Goal: Task Accomplishment & Management: Use online tool/utility

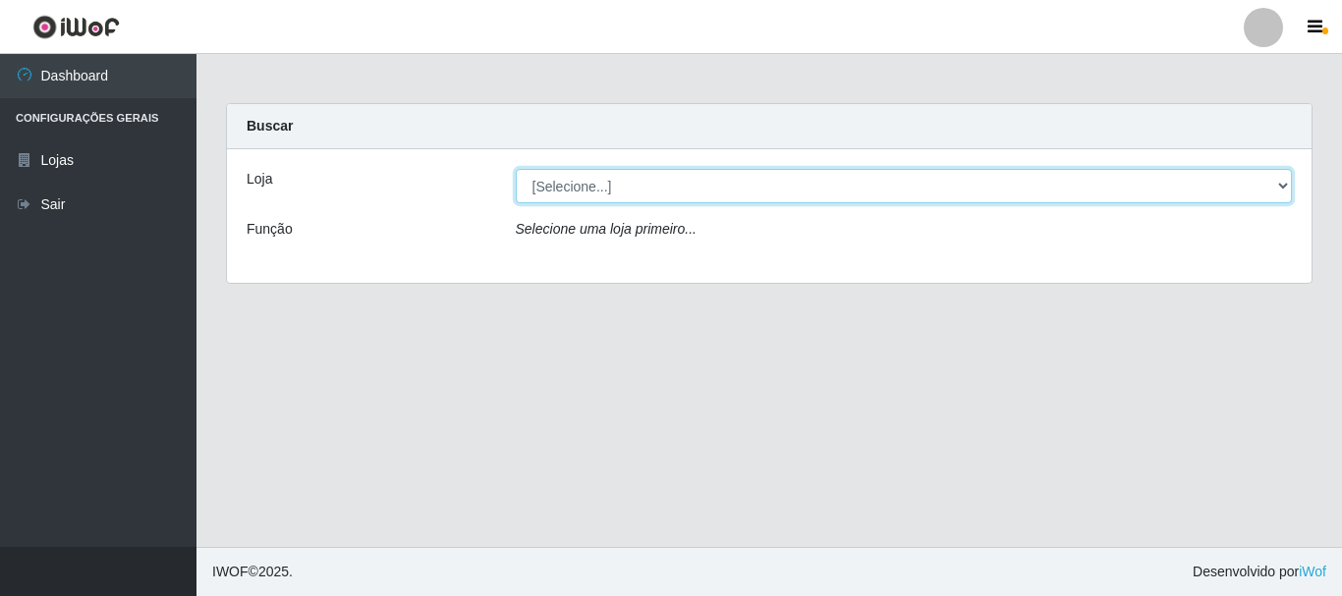
click at [1278, 188] on select "[Selecione...] [GEOGRAPHIC_DATA] [GEOGRAPHIC_DATA]" at bounding box center [904, 186] width 777 height 34
select select "64"
click at [516, 169] on select "[Selecione...] [GEOGRAPHIC_DATA] [GEOGRAPHIC_DATA]" at bounding box center [904, 186] width 777 height 34
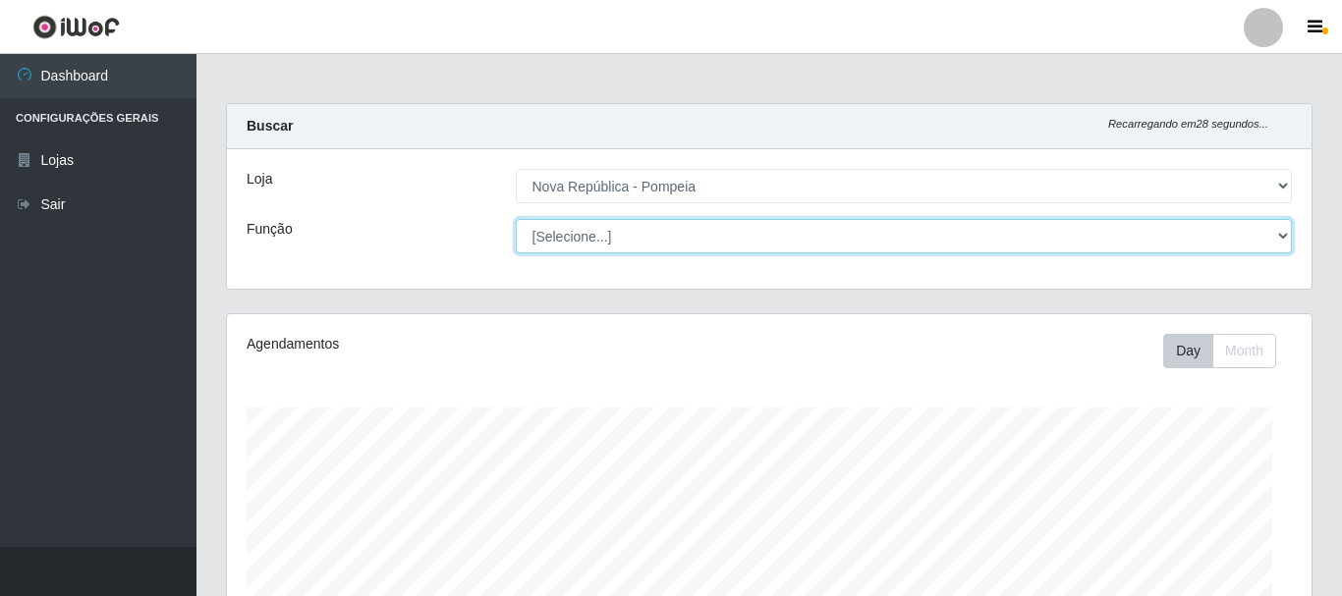
click at [1275, 234] on select "[Selecione...] Balconista Operador de Caixa Recepcionista Repositor" at bounding box center [904, 236] width 777 height 34
select select "22"
click at [514, 219] on select "[Selecione...] Balconista Operador de Caixa Recepcionista Repositor" at bounding box center [900, 236] width 773 height 34
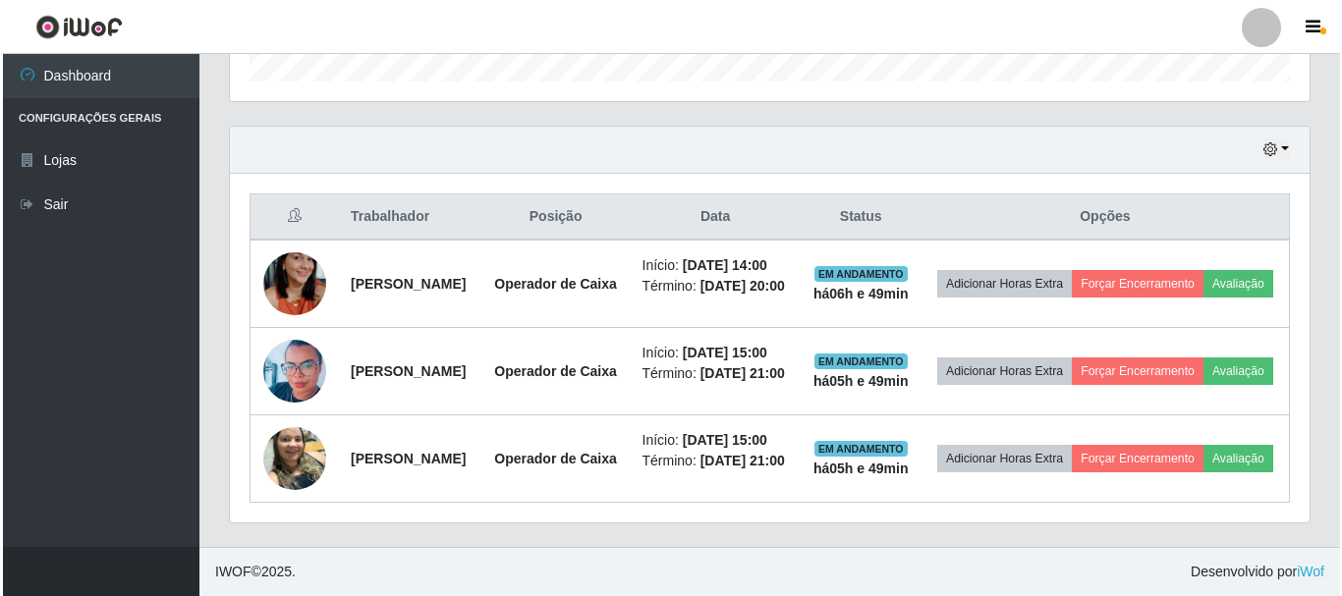
scroll to position [688, 0]
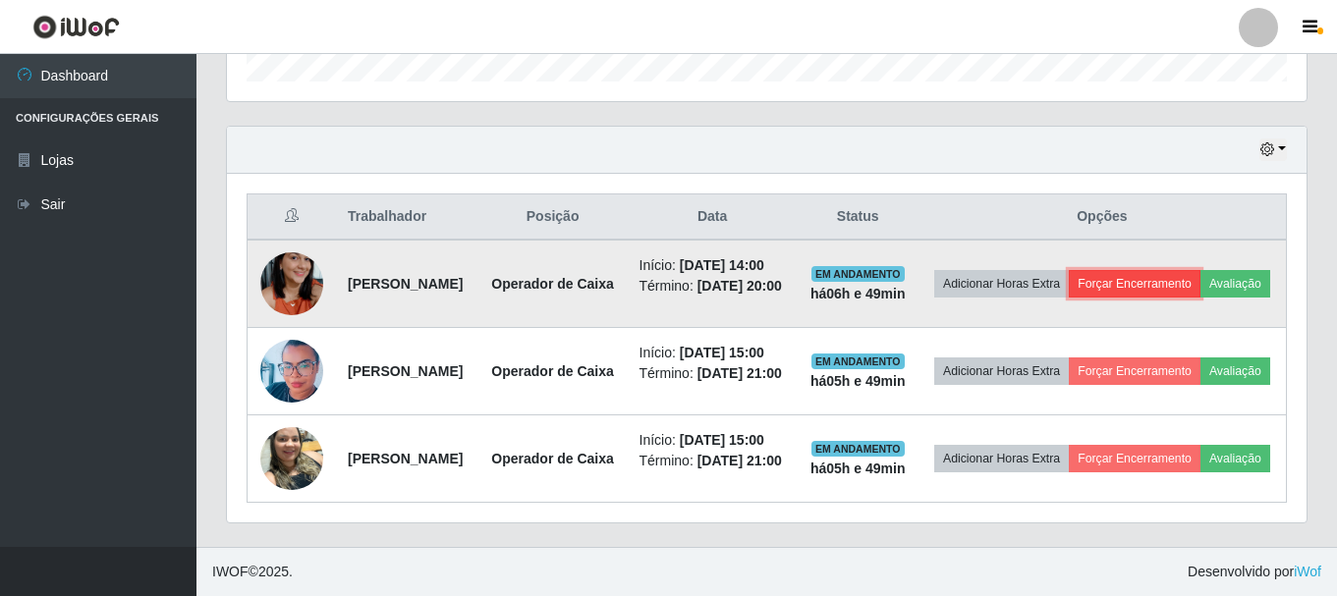
click at [1200, 270] on button "Forçar Encerramento" at bounding box center [1135, 284] width 132 height 28
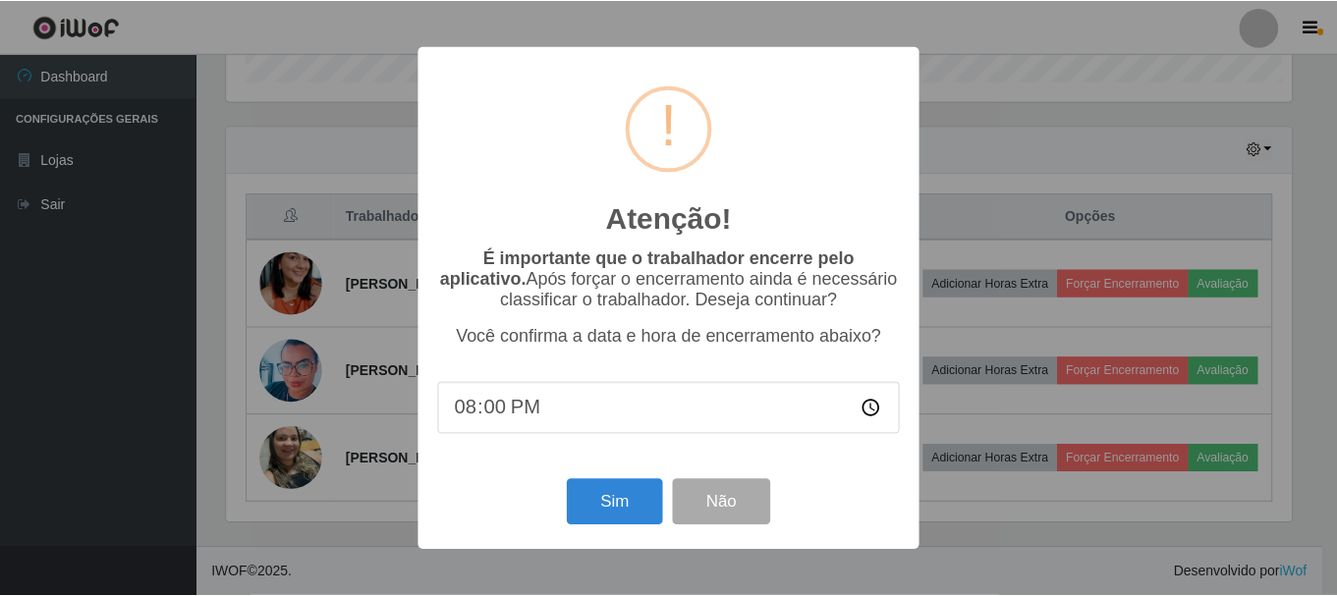
scroll to position [408, 1070]
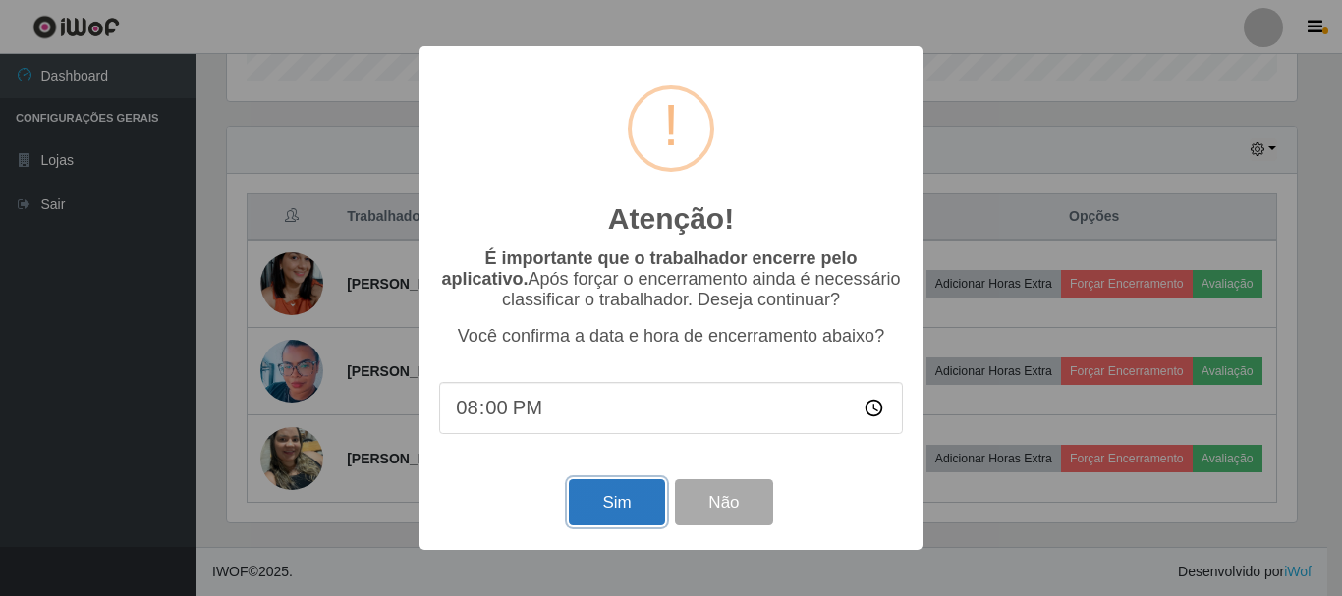
click at [629, 504] on button "Sim" at bounding box center [616, 502] width 95 height 46
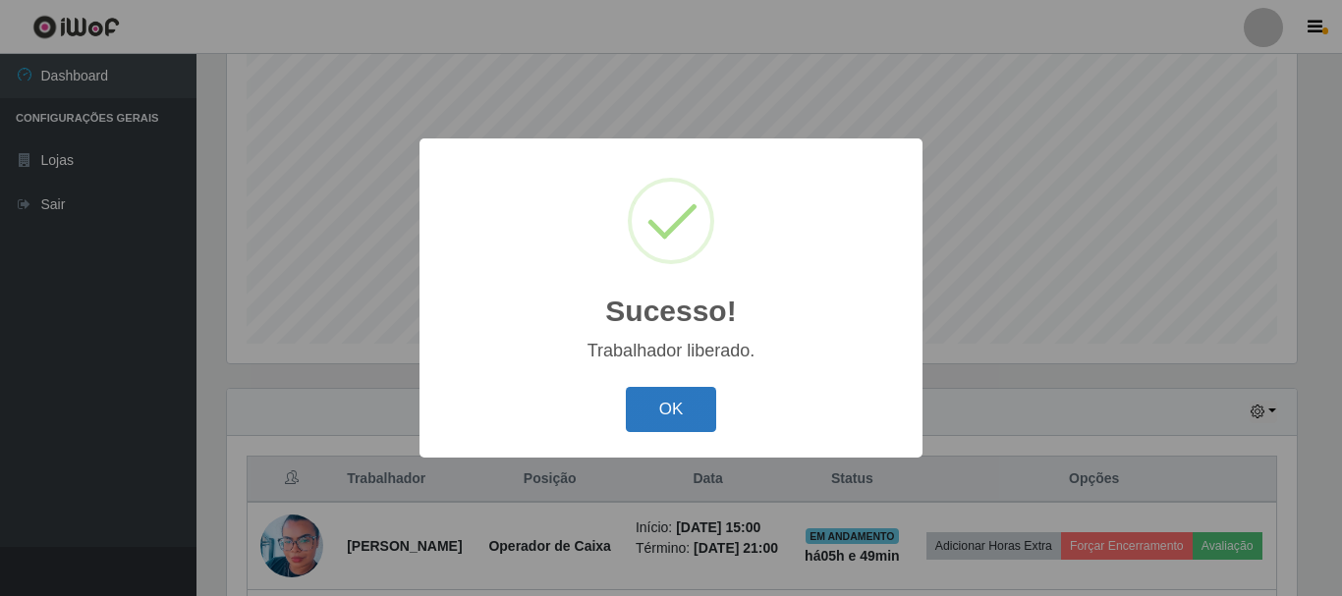
click at [674, 402] on button "OK" at bounding box center [671, 410] width 91 height 46
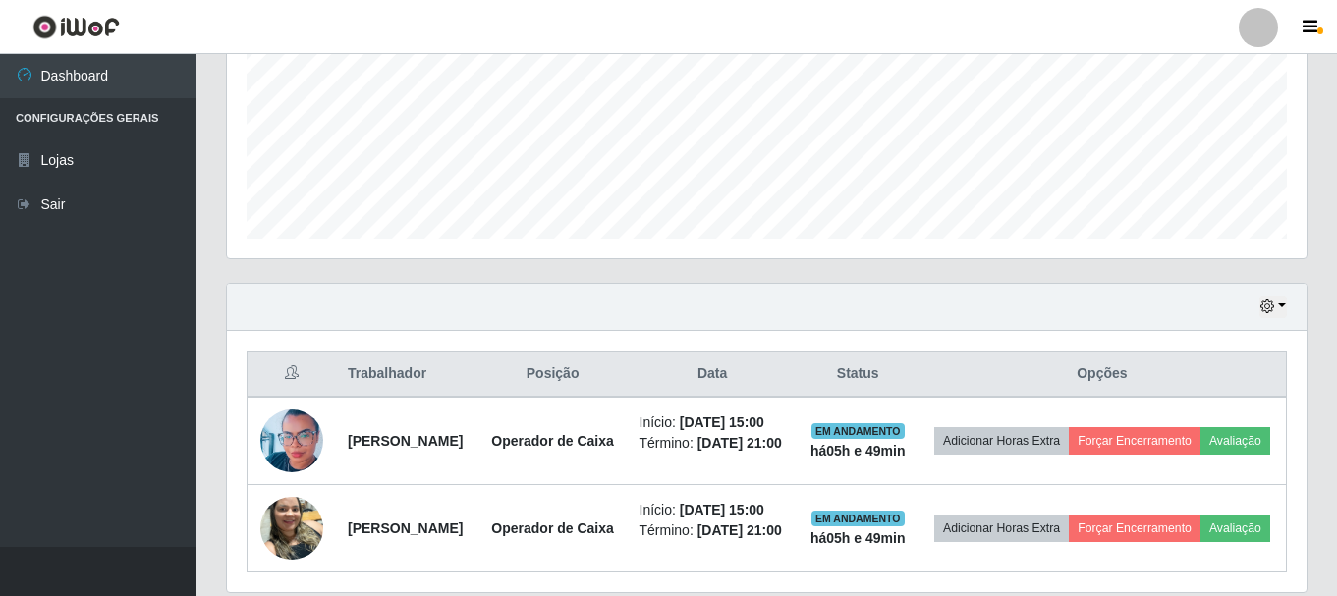
scroll to position [604, 0]
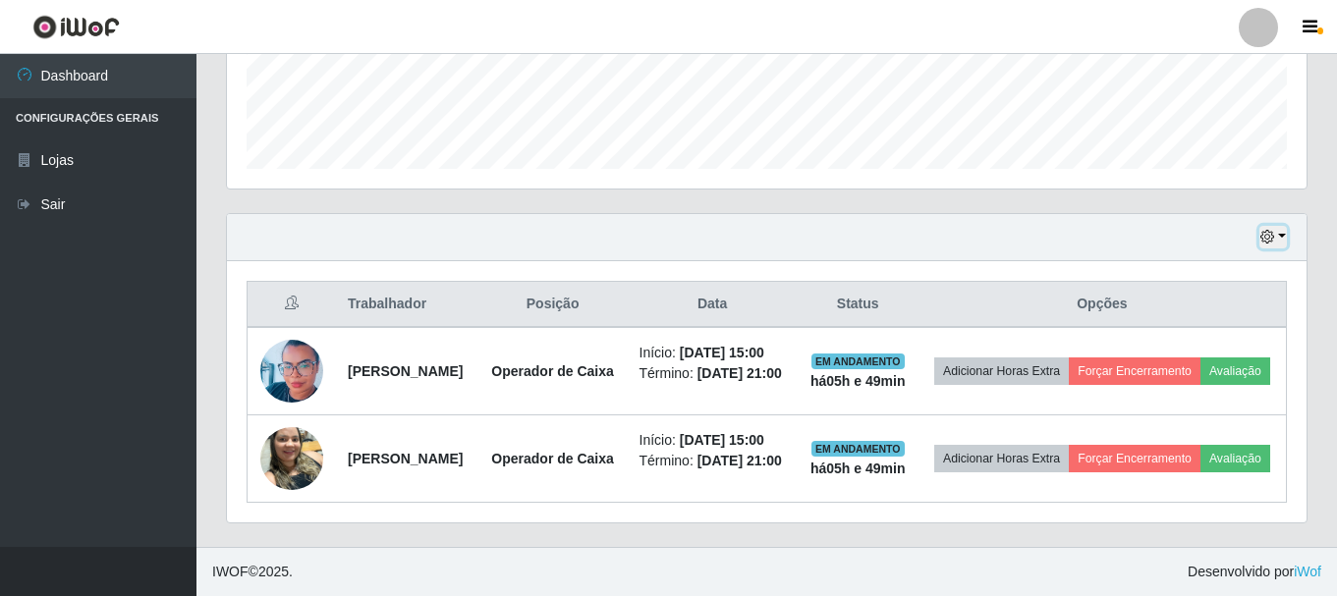
click at [1286, 226] on button "button" at bounding box center [1273, 237] width 28 height 23
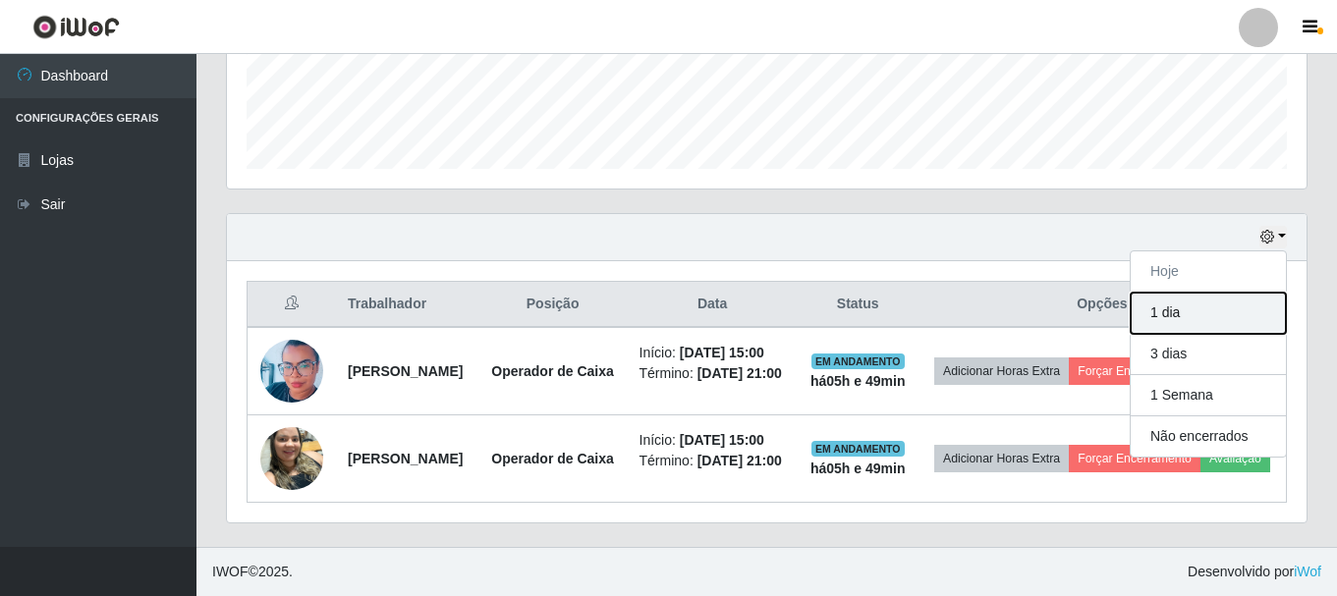
click at [1168, 293] on button "1 dia" at bounding box center [1208, 313] width 155 height 41
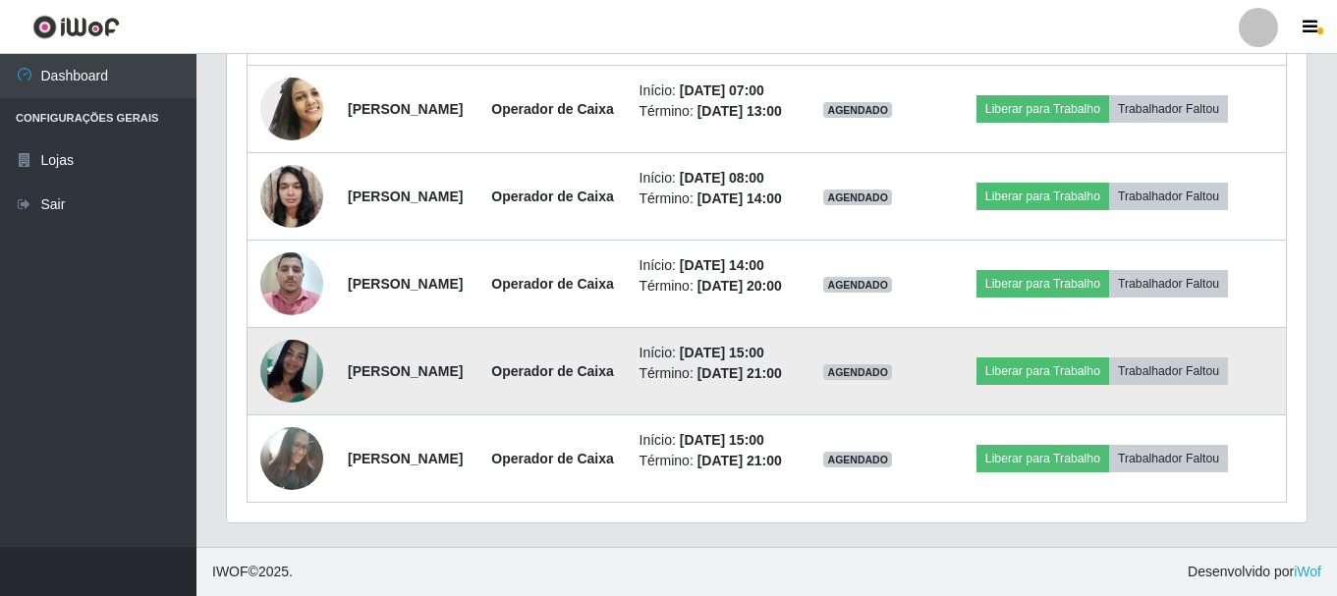
scroll to position [1022, 0]
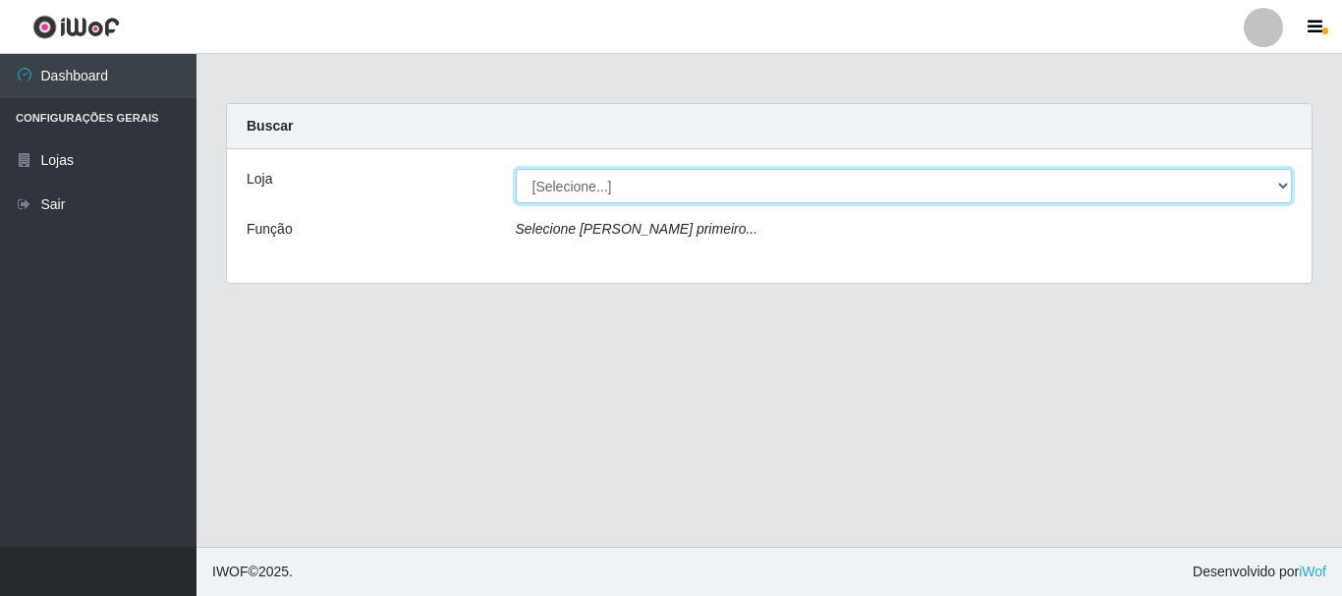
click at [662, 174] on select "[Selecione...] [GEOGRAPHIC_DATA] [GEOGRAPHIC_DATA]" at bounding box center [904, 186] width 777 height 34
select select "64"
click at [516, 169] on select "[Selecione...] [GEOGRAPHIC_DATA] [GEOGRAPHIC_DATA]" at bounding box center [904, 186] width 777 height 34
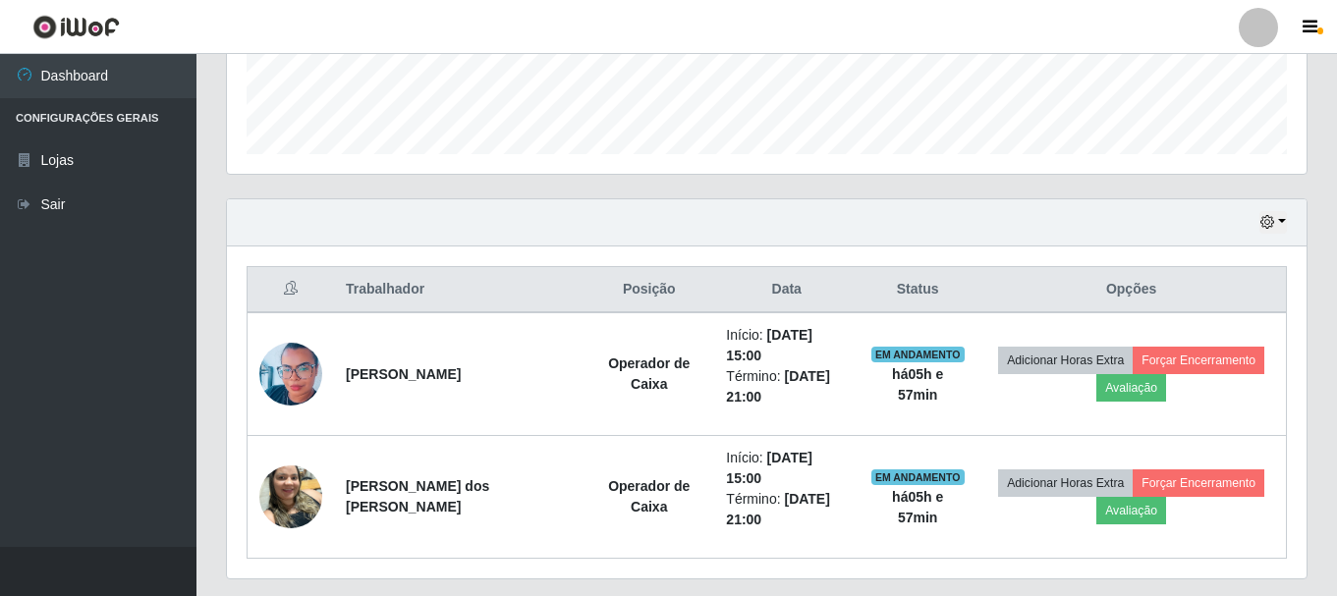
scroll to position [604, 0]
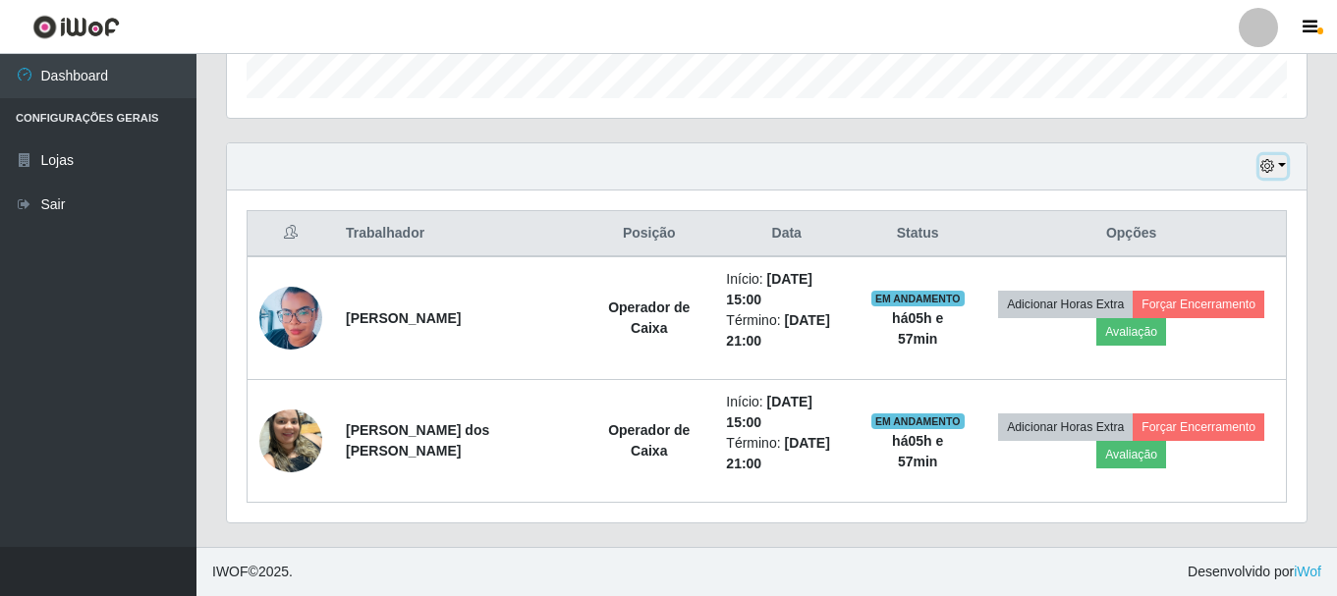
click at [1279, 166] on button "button" at bounding box center [1273, 166] width 28 height 23
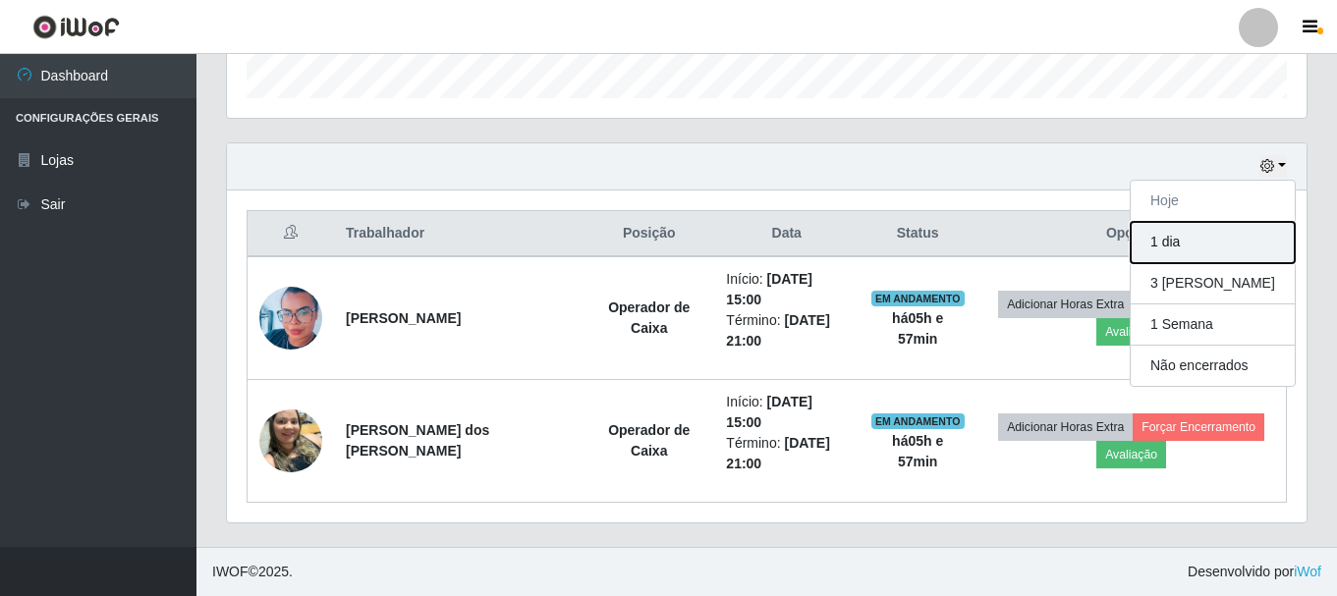
click at [1233, 239] on button "1 dia" at bounding box center [1213, 242] width 164 height 41
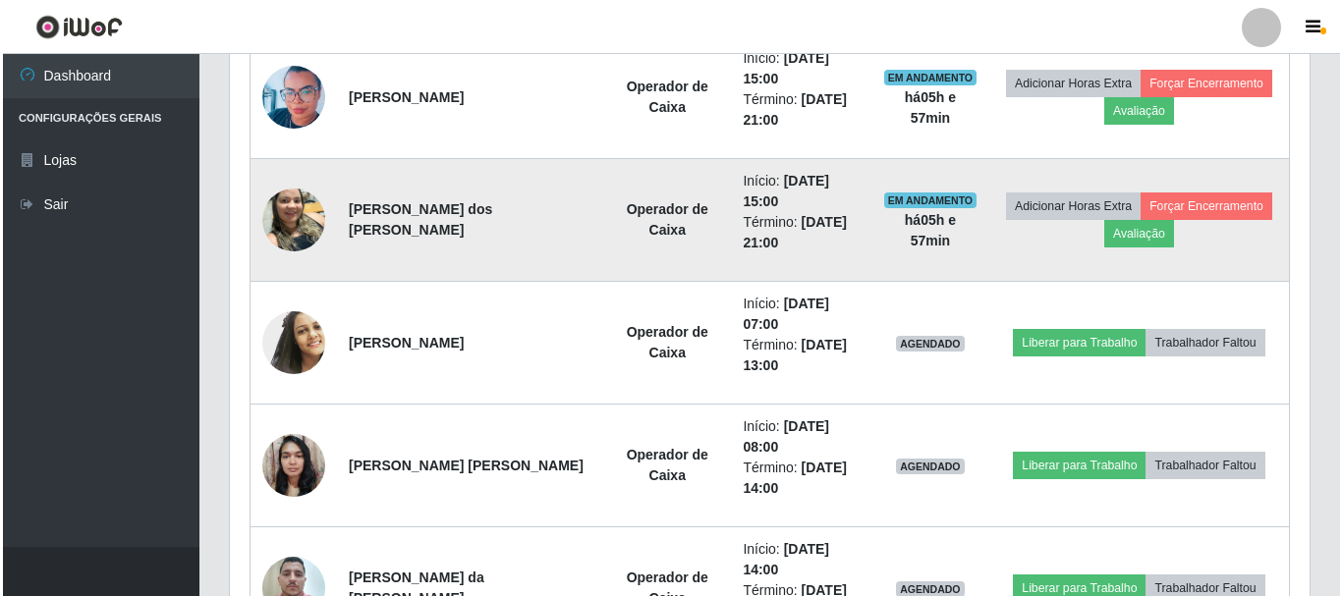
scroll to position [727, 0]
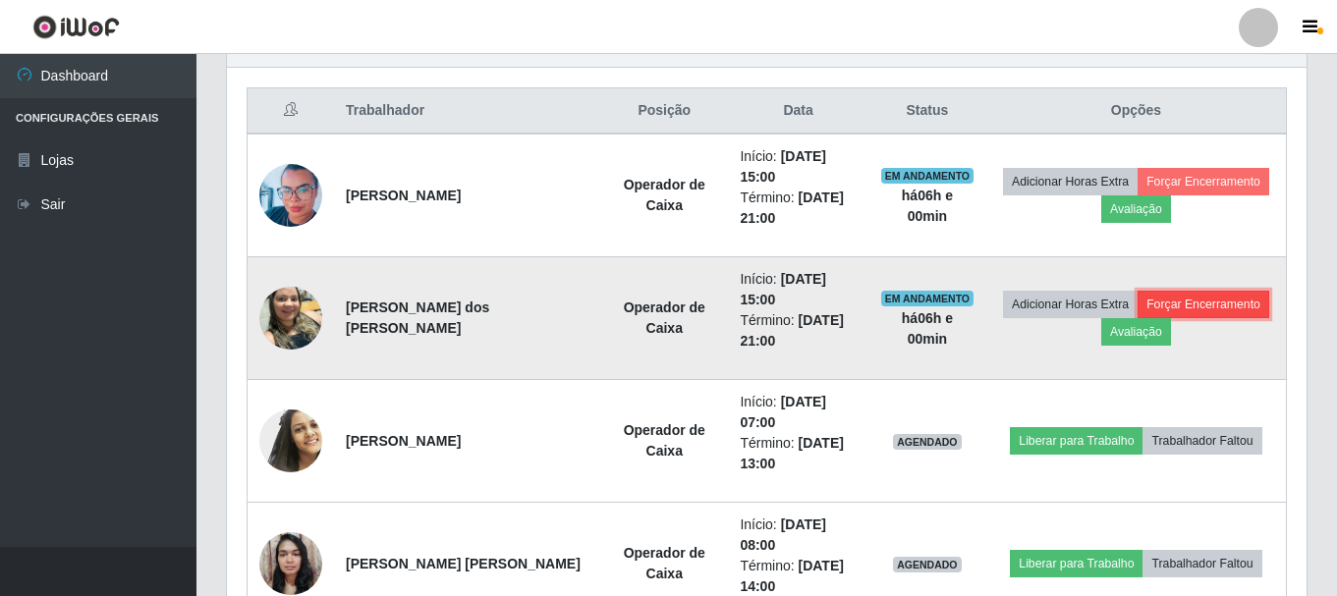
click at [1207, 309] on button "Forçar Encerramento" at bounding box center [1203, 305] width 132 height 28
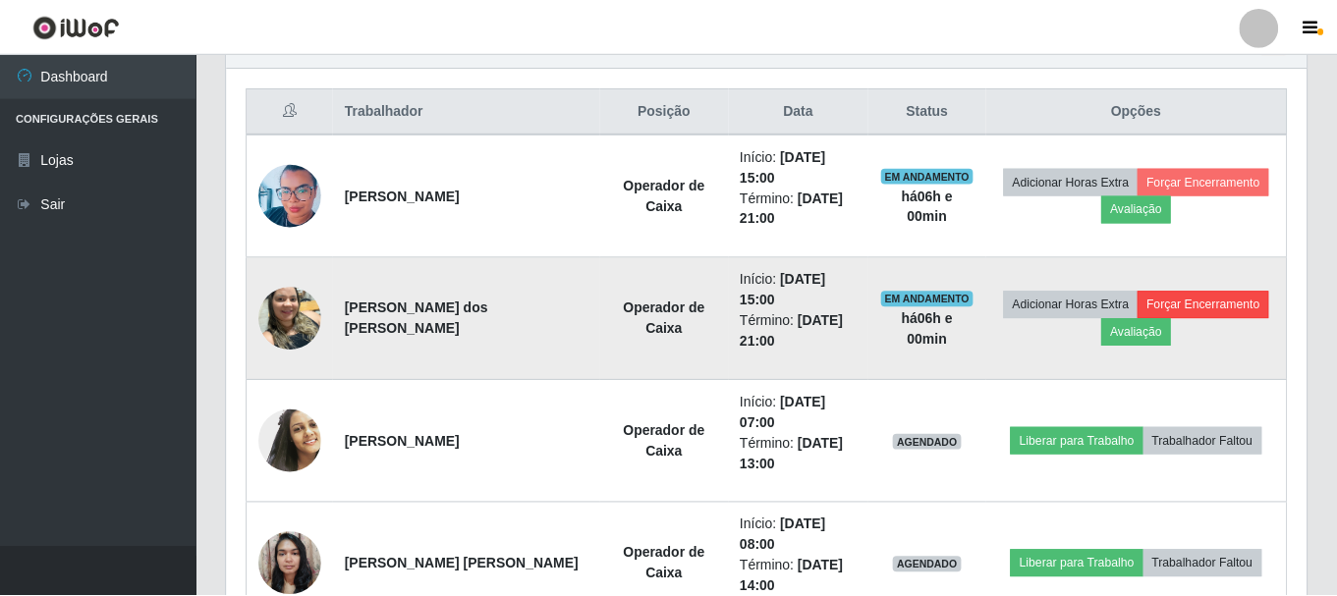
scroll to position [408, 1070]
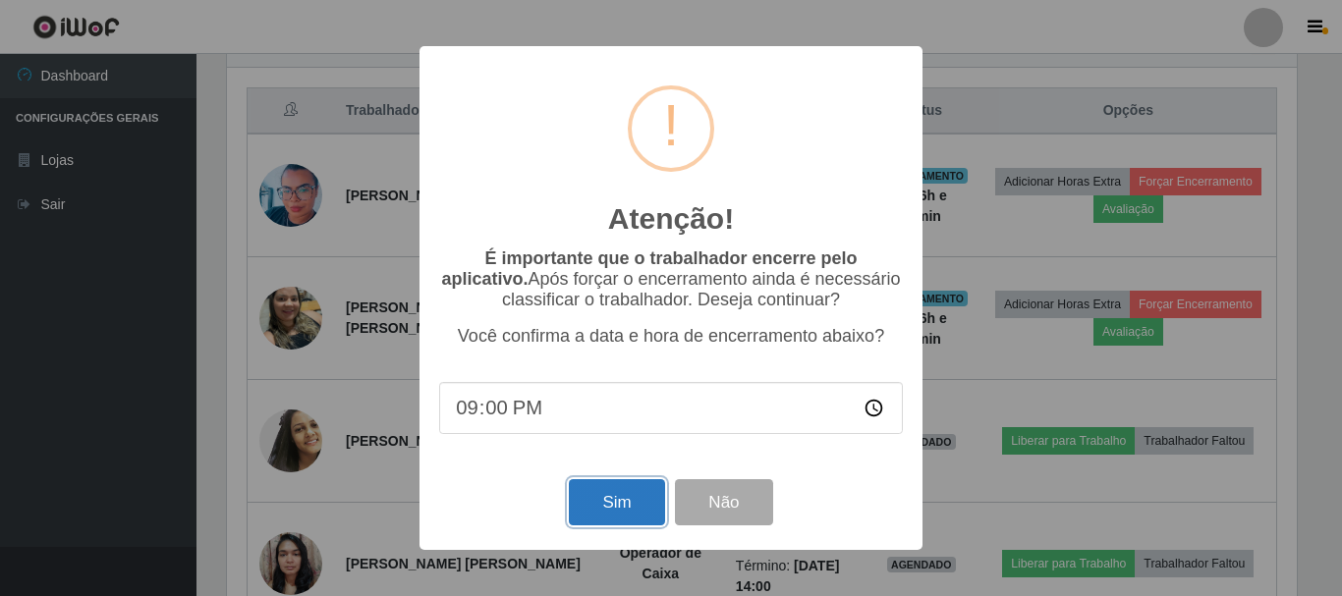
click at [608, 503] on button "Sim" at bounding box center [616, 502] width 95 height 46
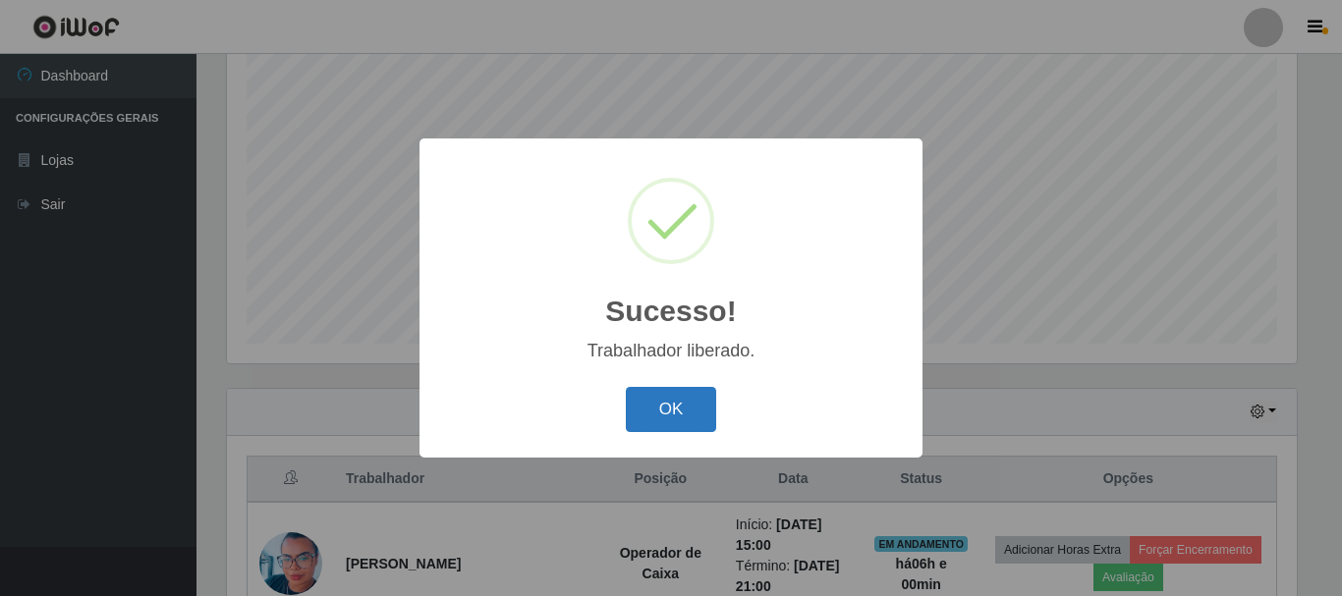
click at [684, 410] on button "OK" at bounding box center [671, 410] width 91 height 46
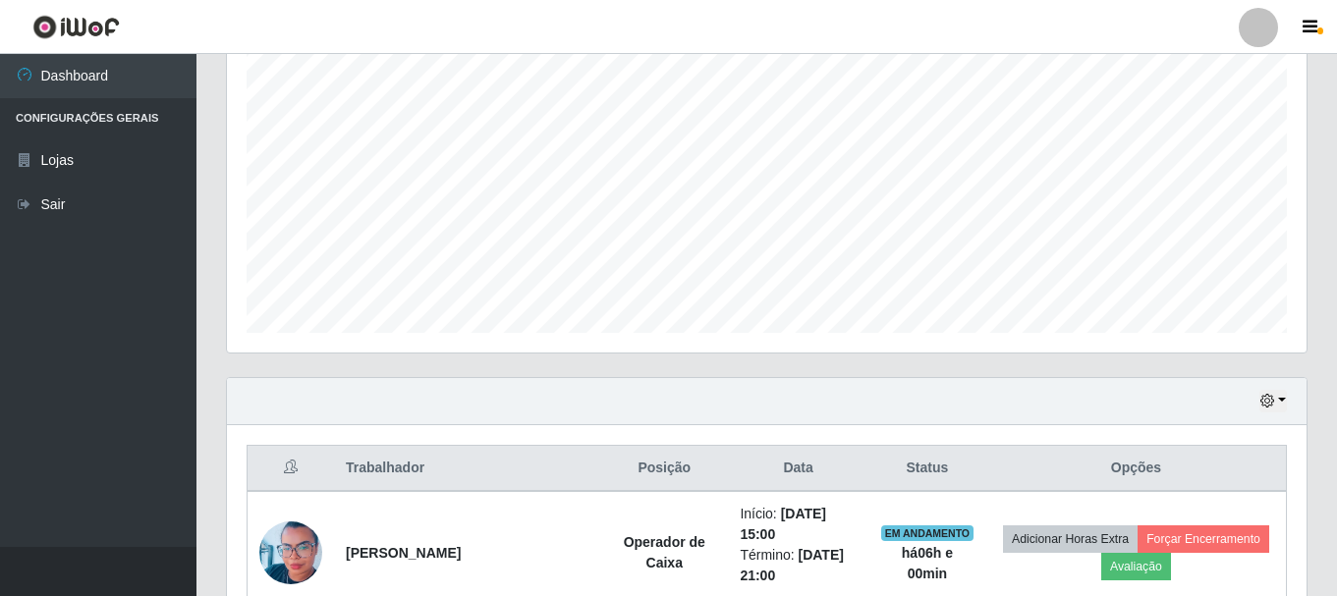
scroll to position [309, 0]
